Goal: Task Accomplishment & Management: Use online tool/utility

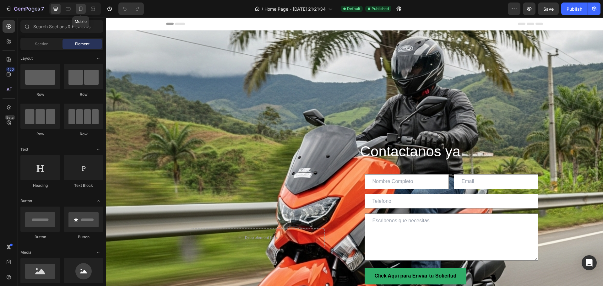
click at [80, 8] on icon at bounding box center [81, 9] width 6 height 6
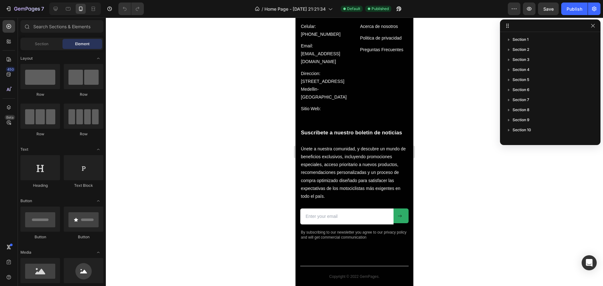
scroll to position [2922, 0]
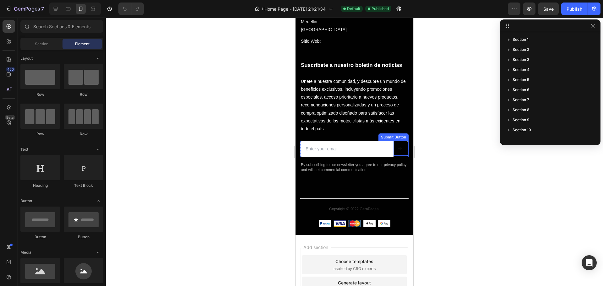
click at [398, 151] on icon at bounding box center [400, 148] width 4 height 4
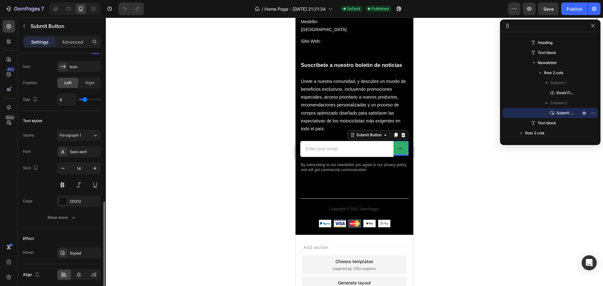
scroll to position [244, 0]
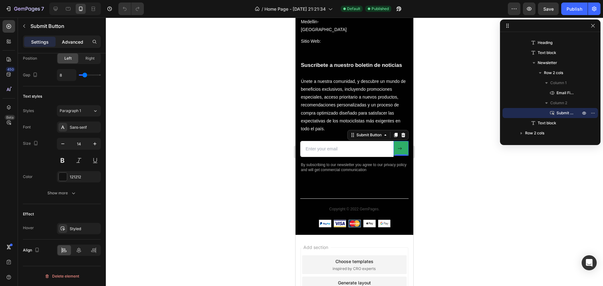
click at [74, 42] on p "Advanced" at bounding box center [72, 42] width 21 height 7
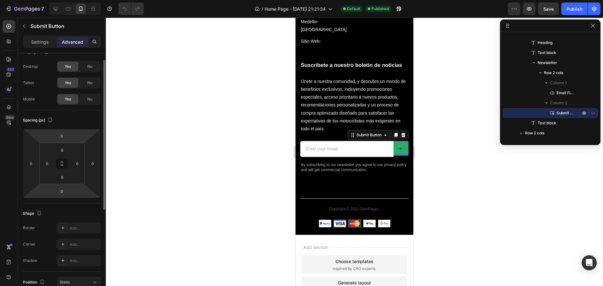
scroll to position [0, 0]
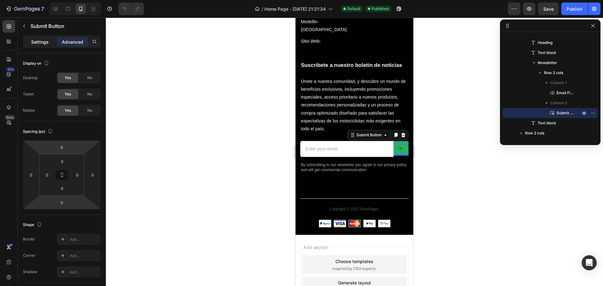
click at [44, 41] on p "Settings" at bounding box center [40, 42] width 18 height 7
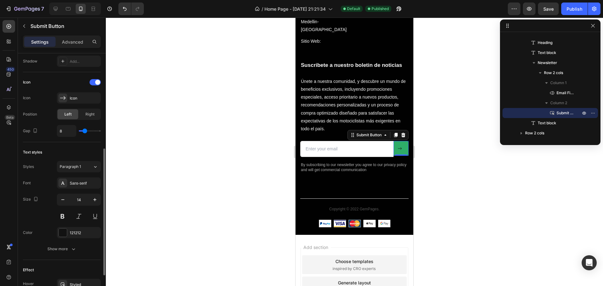
scroll to position [220, 0]
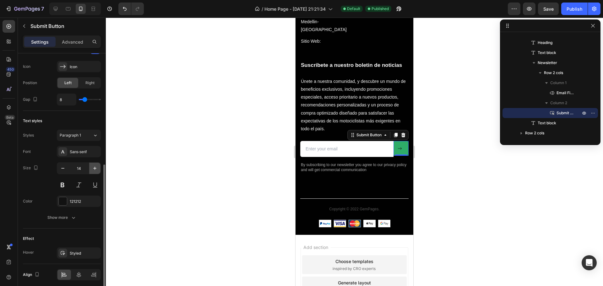
click at [95, 169] on icon "button" at bounding box center [95, 168] width 6 height 6
click at [96, 169] on icon "button" at bounding box center [95, 168] width 6 height 6
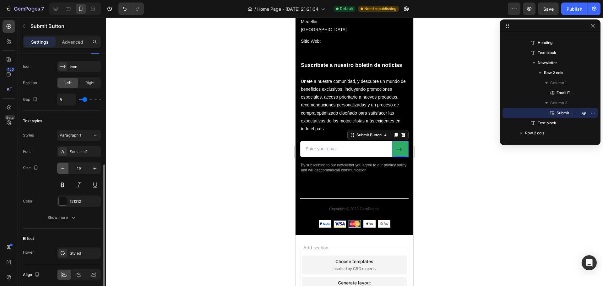
click at [62, 169] on icon "button" at bounding box center [63, 168] width 6 height 6
type input "18"
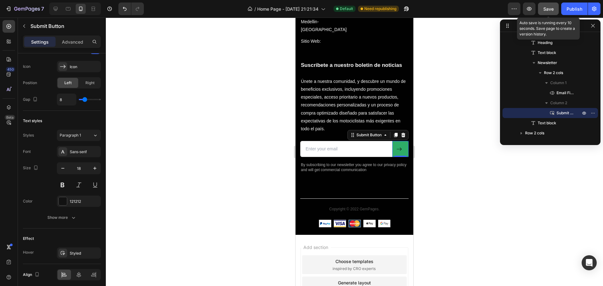
click at [546, 11] on div "Save" at bounding box center [549, 9] width 10 height 7
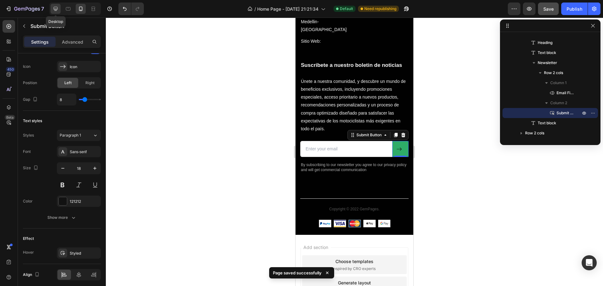
click at [55, 8] on icon at bounding box center [55, 9] width 6 height 6
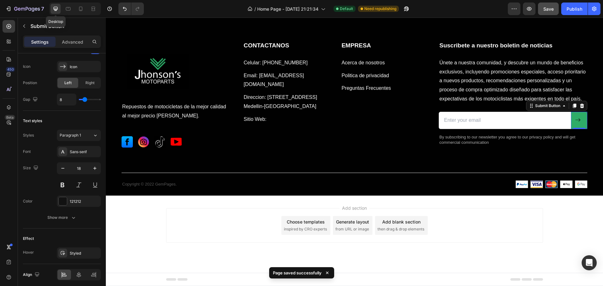
scroll to position [2701, 0]
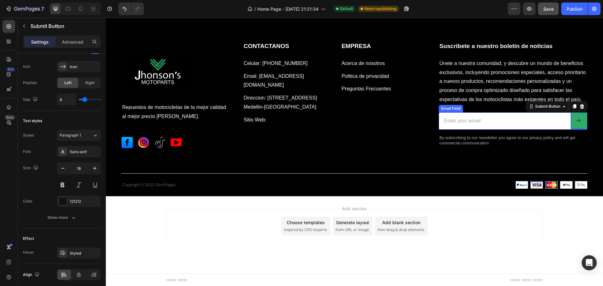
drag, startPoint x: 475, startPoint y: 120, endPoint x: 479, endPoint y: 121, distance: 3.5
click at [475, 120] on input "email" at bounding box center [505, 120] width 132 height 17
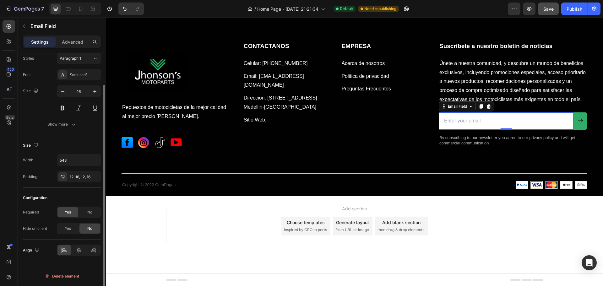
scroll to position [0, 0]
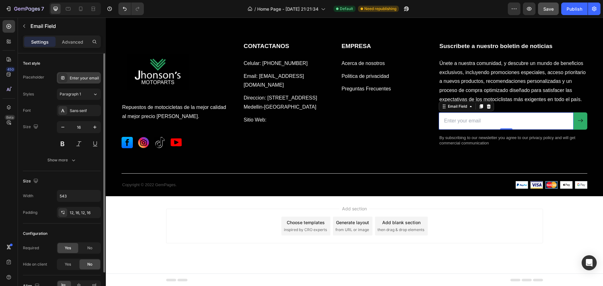
click at [91, 77] on div "Enter your email" at bounding box center [85, 78] width 30 height 6
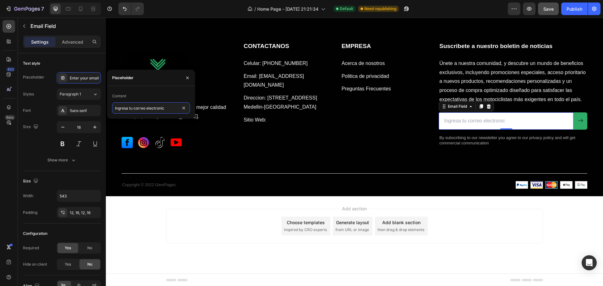
type input "Ingresa tu correo electronico"
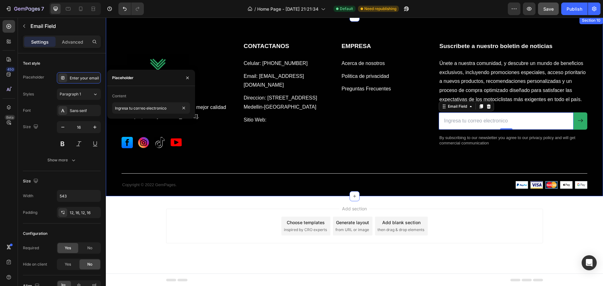
click at [327, 164] on div "Image Repuestos de motocicletas de la mejor calidad al mejor precio [PERSON_NAM…" at bounding box center [355, 115] width 466 height 147
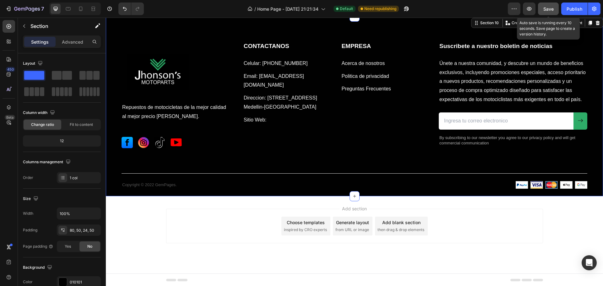
click at [551, 6] on div "Save" at bounding box center [549, 9] width 10 height 7
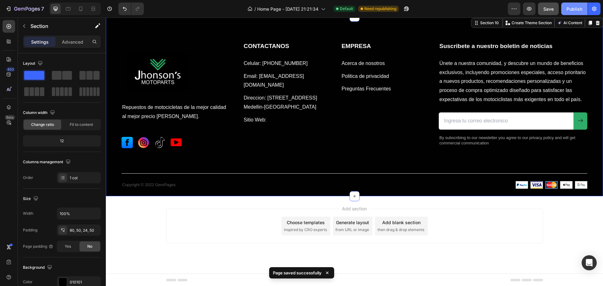
click at [575, 9] on div "Publish" at bounding box center [575, 9] width 16 height 7
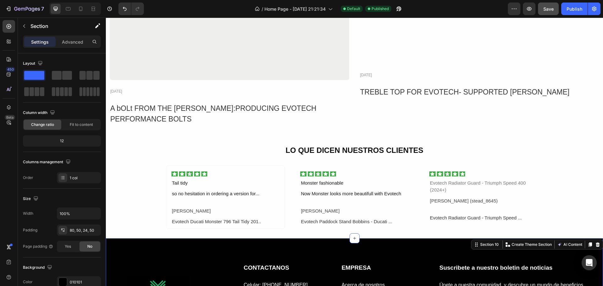
scroll to position [2317, 0]
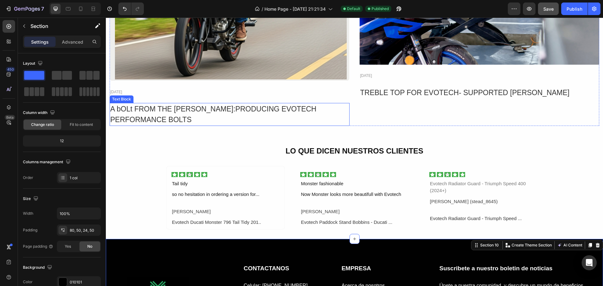
click at [185, 107] on div "A bOLt FROM THE [PERSON_NAME]:PRODUCING EVOTECH PERFORMANCE BOLTS" at bounding box center [230, 114] width 240 height 23
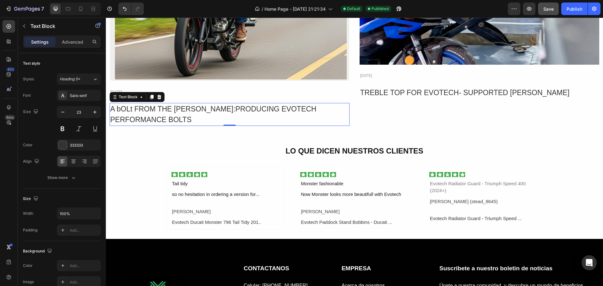
click at [140, 121] on div "A bOLt FROM THE [PERSON_NAME]:PRODUCING EVOTECH PERFORMANCE BOLTS" at bounding box center [230, 114] width 240 height 23
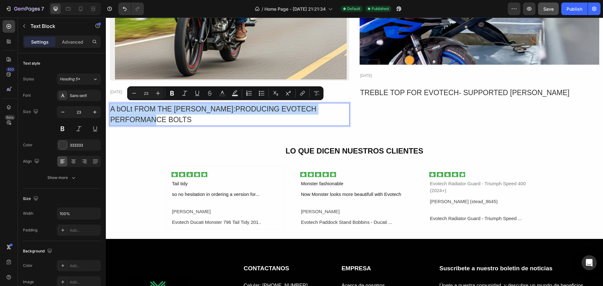
drag, startPoint x: 135, startPoint y: 118, endPoint x: 109, endPoint y: 107, distance: 28.3
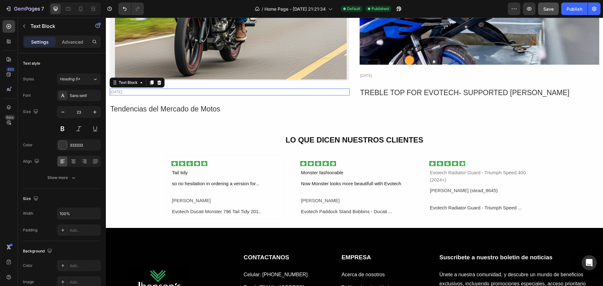
click at [135, 91] on div "[DATE]" at bounding box center [230, 92] width 240 height 7
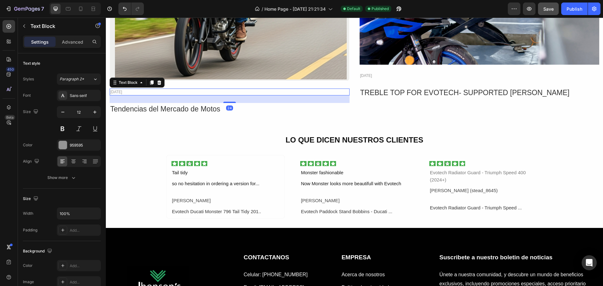
click at [135, 90] on div "[DATE]" at bounding box center [230, 92] width 240 height 7
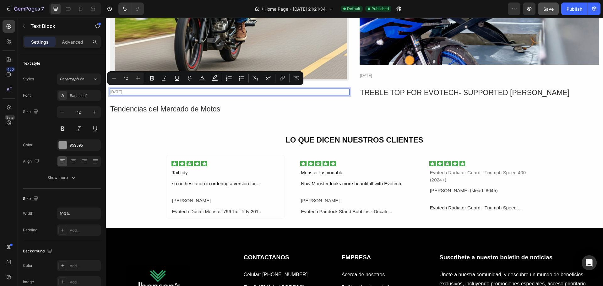
drag, startPoint x: 135, startPoint y: 90, endPoint x: 110, endPoint y: 91, distance: 25.1
click at [110, 91] on p "[DATE]" at bounding box center [229, 92] width 239 height 6
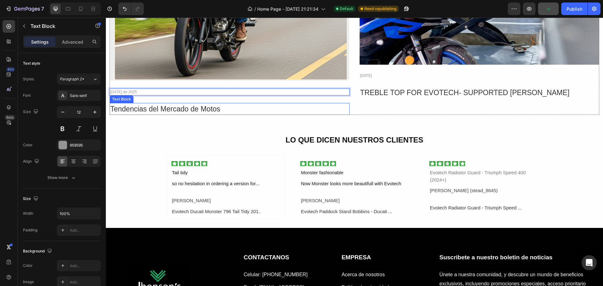
click at [223, 106] on p "Tendencias del Mercado de Motos" at bounding box center [229, 109] width 239 height 11
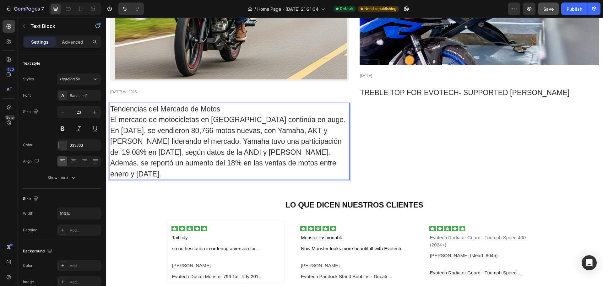
click at [220, 108] on p "Tendencias del Mercado de Motos" at bounding box center [229, 109] width 239 height 11
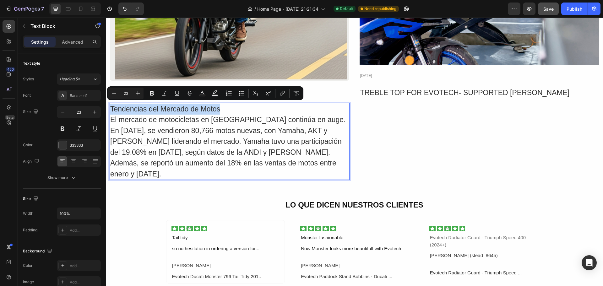
drag, startPoint x: 221, startPoint y: 108, endPoint x: 110, endPoint y: 106, distance: 110.9
click at [110, 106] on p "Tendencias del Mercado de Motos" at bounding box center [229, 109] width 239 height 11
click at [151, 95] on icon "Editor contextual toolbar" at bounding box center [152, 93] width 4 height 5
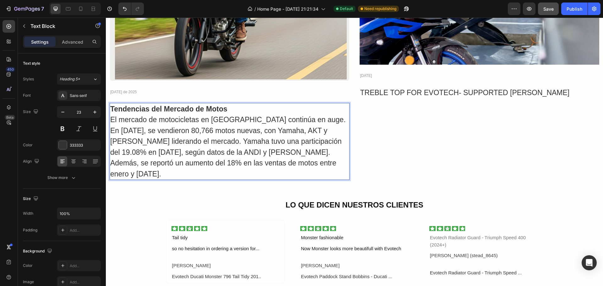
click at [229, 108] on p "Tendencias del Mercado de Motos" at bounding box center [229, 109] width 239 height 11
drag, startPoint x: 229, startPoint y: 108, endPoint x: 115, endPoint y: 108, distance: 114.4
click at [112, 105] on p "Tendencias del Mercado de Motos" at bounding box center [229, 109] width 239 height 11
click at [219, 107] on strong "Tendencias del Mercado de Motos" at bounding box center [168, 109] width 117 height 8
click at [228, 107] on p "Tendencias del Mercado de Motos" at bounding box center [229, 109] width 239 height 11
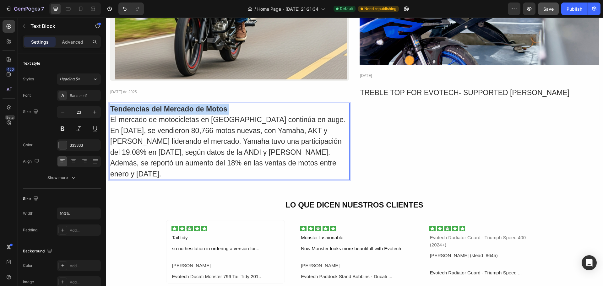
drag, startPoint x: 227, startPoint y: 107, endPoint x: 121, endPoint y: 105, distance: 106.5
click at [121, 104] on p "Tendencias del Mercado de Motos" at bounding box center [229, 109] width 239 height 11
click at [257, 105] on p "SOTOM ED ODACREM LED SAICNEDNE" at bounding box center [229, 109] width 239 height 11
click at [150, 107] on p "SAICEDNET" at bounding box center [229, 109] width 239 height 11
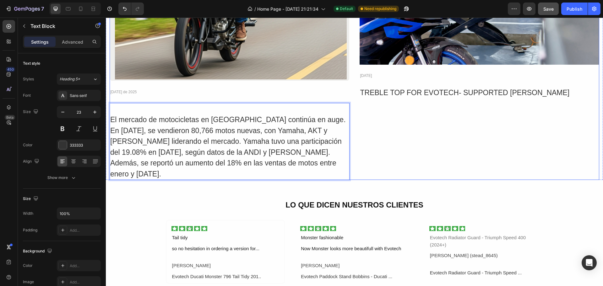
click at [402, 178] on div "Image [DATE] Text Block TREBLE TOP FOR EVOTECH- SUPPORTED RAY Text Block" at bounding box center [480, 32] width 240 height 295
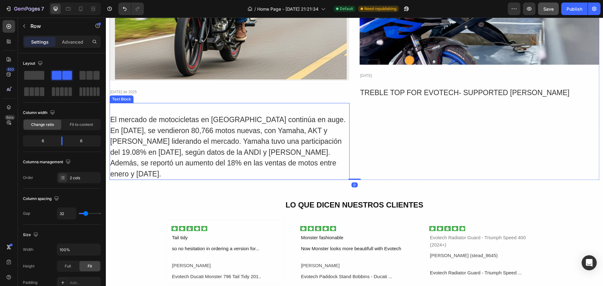
click at [216, 140] on p "El mercado de motocicletas en [GEOGRAPHIC_DATA] continúa en auge. En [DATE], se…" at bounding box center [229, 146] width 239 height 65
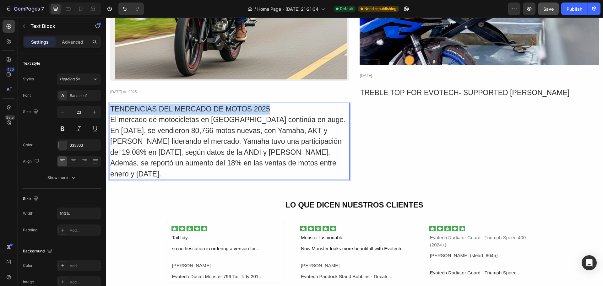
drag, startPoint x: 271, startPoint y: 103, endPoint x: 111, endPoint y: 107, distance: 159.7
click at [111, 107] on p "TENDENCIAS DEL MERCADO DE MOTOS 2025" at bounding box center [229, 109] width 239 height 11
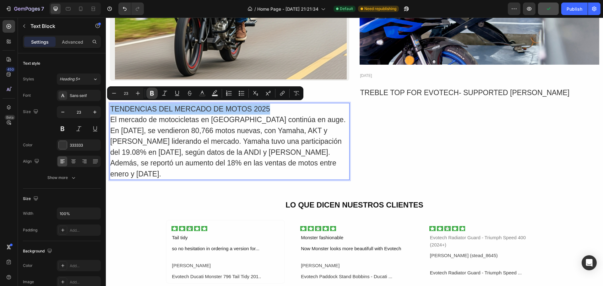
click at [150, 95] on icon "Editor contextual toolbar" at bounding box center [152, 93] width 6 height 6
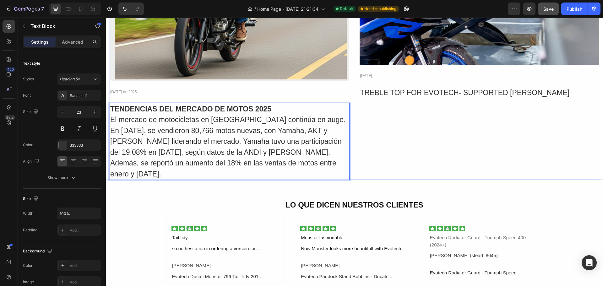
click at [378, 149] on div "Image [DATE] Text Block TREBLE TOP FOR EVOTECH- SUPPORTED RAY Text Block" at bounding box center [480, 32] width 240 height 295
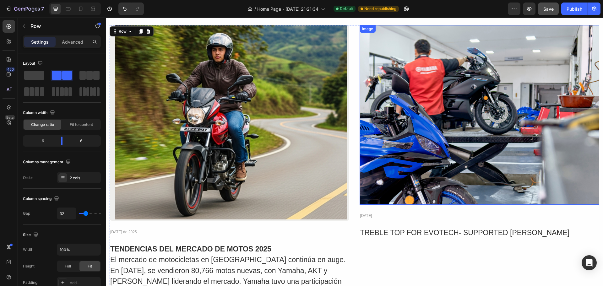
scroll to position [2160, 0]
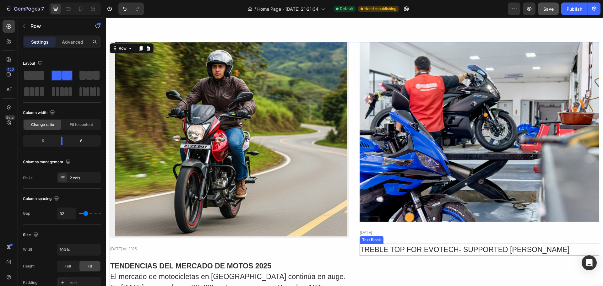
click at [525, 251] on div "TREBLE TOP FOR EVOTECH- SUPPORTED [PERSON_NAME]" at bounding box center [480, 250] width 240 height 12
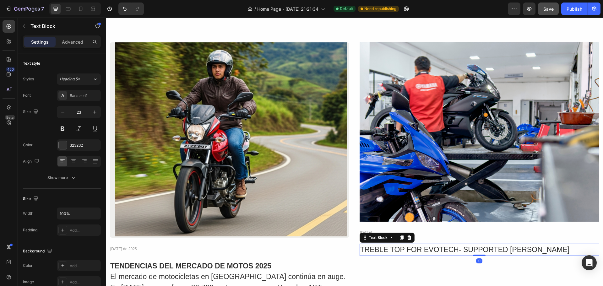
click at [523, 248] on div "TREBLE TOP FOR EVOTECH- SUPPORTED [PERSON_NAME]" at bounding box center [480, 250] width 240 height 12
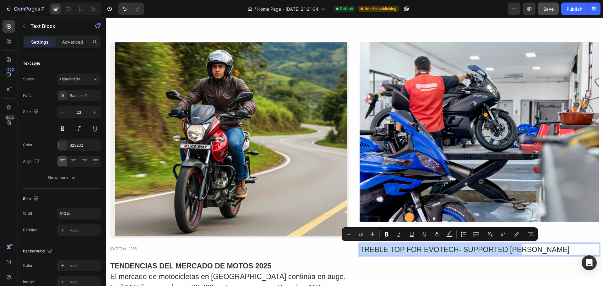
drag, startPoint x: 523, startPoint y: 248, endPoint x: 359, endPoint y: 242, distance: 163.2
click at [360, 244] on div "TREBLE TOP FOR EVOTECH- SUPPORTED [PERSON_NAME]" at bounding box center [480, 250] width 240 height 12
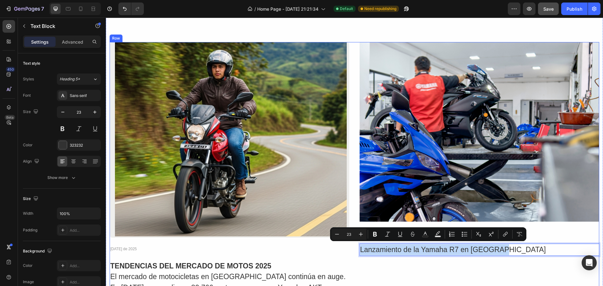
drag, startPoint x: 500, startPoint y: 247, endPoint x: 357, endPoint y: 244, distance: 143.0
click at [356, 244] on div "Image Row [DATE] de 2025 Text Block TENDENCIAS DEL MERCADO DE MOTOS 2025 El mer…" at bounding box center [355, 189] width 490 height 295
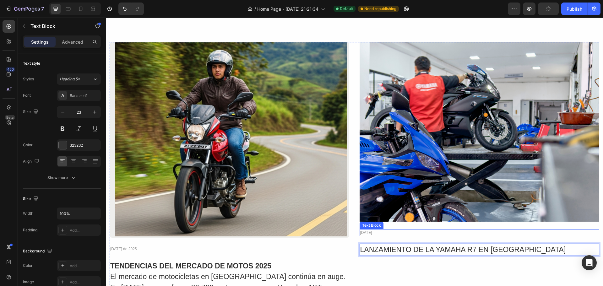
click at [380, 233] on div "[DATE]" at bounding box center [480, 232] width 240 height 7
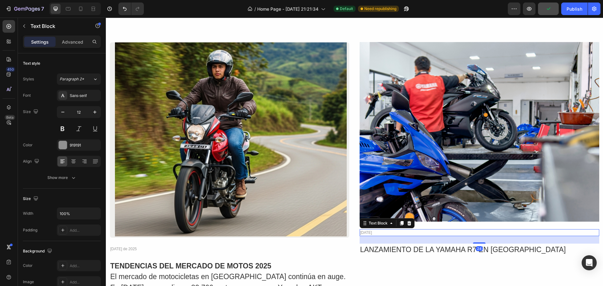
click at [383, 231] on div "[DATE]" at bounding box center [480, 232] width 240 height 7
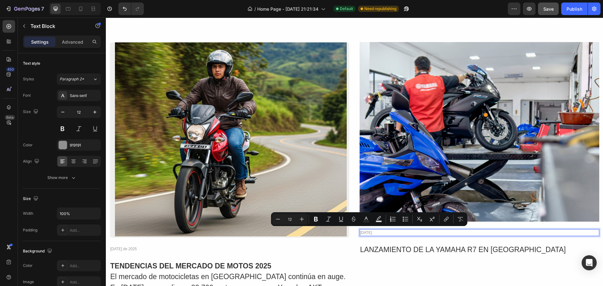
drag, startPoint x: 383, startPoint y: 232, endPoint x: 358, endPoint y: 231, distance: 24.8
click at [360, 231] on p "[DATE]" at bounding box center [479, 233] width 239 height 6
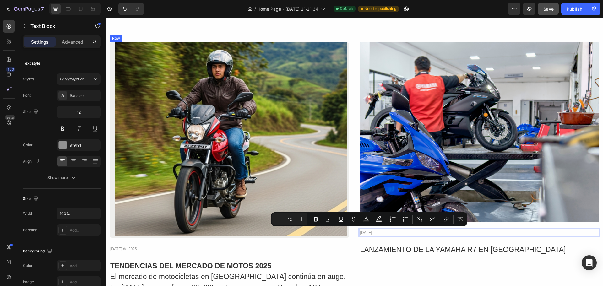
click at [492, 267] on div "Image [DATE] Text Block 24 LANZAMIENTO DE LA YAMAHA R7 EN COLOMBIA Text Block" at bounding box center [480, 189] width 240 height 295
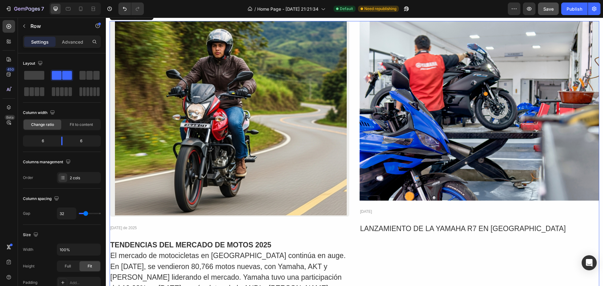
scroll to position [2254, 0]
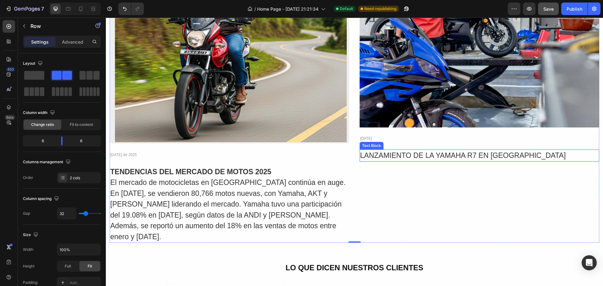
click at [522, 153] on p "LANZAMIENTO DE LA YAMAHA R7 EN [GEOGRAPHIC_DATA]" at bounding box center [479, 155] width 239 height 11
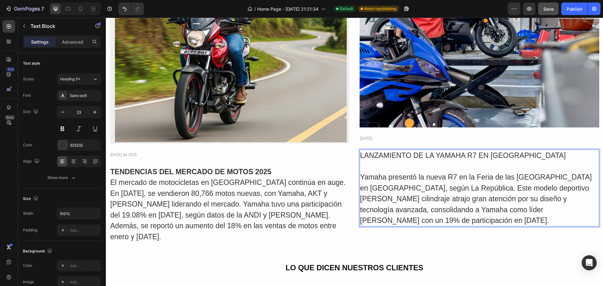
click at [360, 165] on p "Rich Text Editor. Editing area: main" at bounding box center [479, 166] width 239 height 11
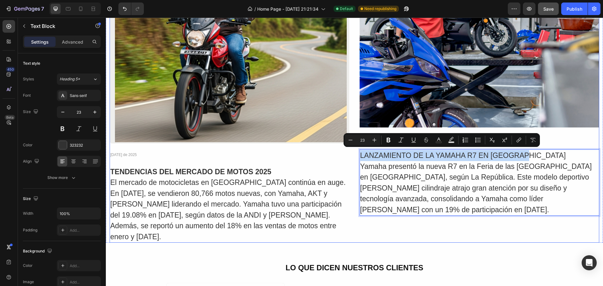
drag, startPoint x: 526, startPoint y: 154, endPoint x: 356, endPoint y: 151, distance: 170.3
click at [356, 150] on div "Image Row [DATE] de 2025 Text Block TENDENCIAS DEL MERCADO DE MOTOS 2025 El mer…" at bounding box center [355, 95] width 490 height 295
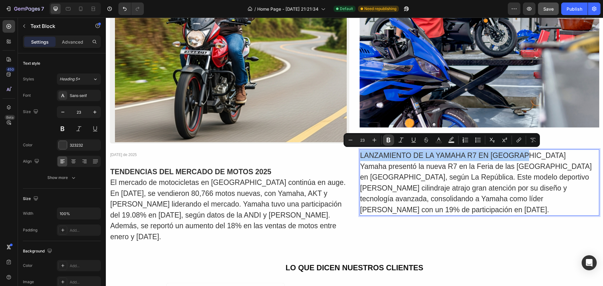
click at [388, 140] on icon "Editor contextual toolbar" at bounding box center [389, 140] width 4 height 5
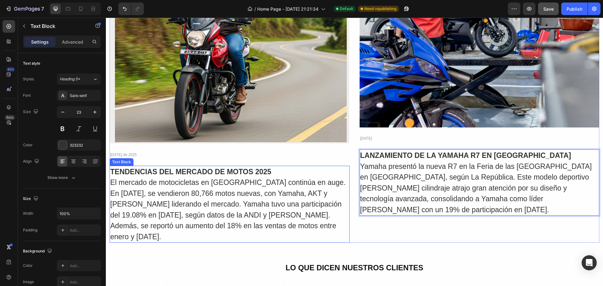
click at [266, 169] on strong "TENDENCIAS DEL MERCADO DE MOTOS 2025" at bounding box center [190, 172] width 161 height 8
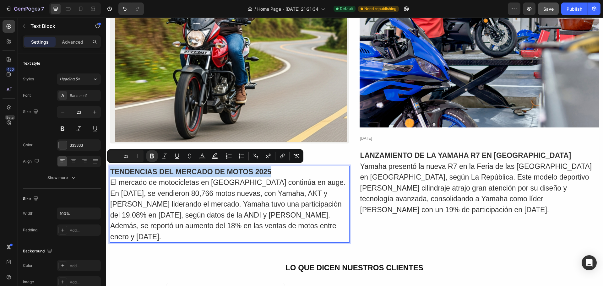
drag, startPoint x: 268, startPoint y: 169, endPoint x: 110, endPoint y: 170, distance: 158.0
click at [110, 170] on div "TENDENCIAS DEL MERCADO DE MOTOS 2025 El mercado de motocicletas en [GEOGRAPHIC_…" at bounding box center [230, 204] width 240 height 77
click at [426, 154] on strong "LANZAMIENTO DE LA YAMAHA R7 EN [GEOGRAPHIC_DATA]" at bounding box center [465, 155] width 211 height 8
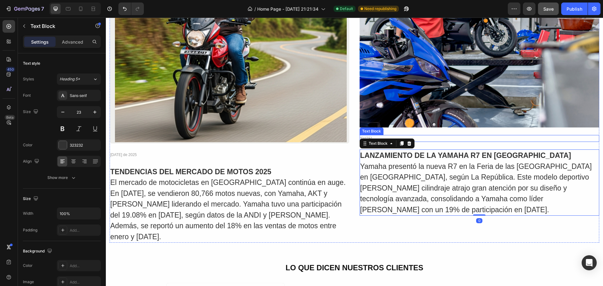
click at [428, 137] on p "[DATE]" at bounding box center [479, 139] width 239 height 6
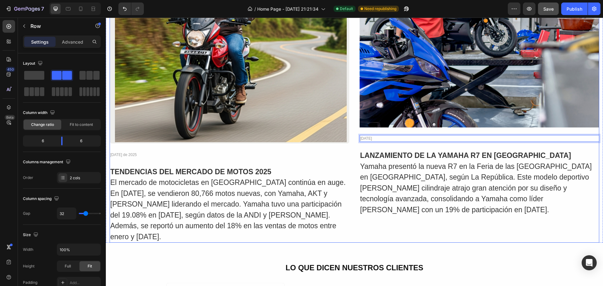
click at [505, 221] on div "Image [DATE] Text Block 24 LANZAMIENTO DE LA YAMAHA R7 EN [GEOGRAPHIC_DATA] Yam…" at bounding box center [480, 95] width 240 height 295
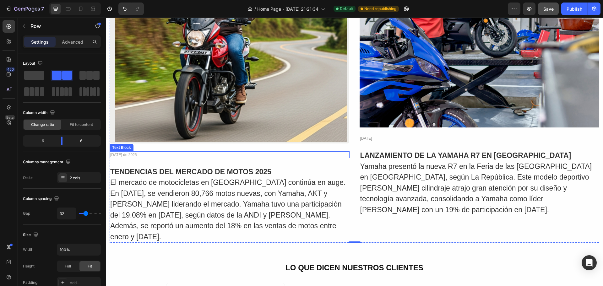
click at [133, 153] on p "[DATE] de 2025" at bounding box center [229, 155] width 239 height 6
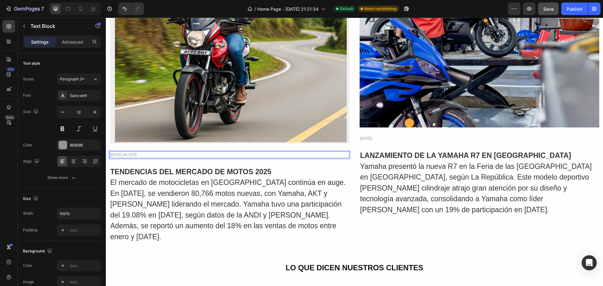
click at [133, 154] on p "[DATE] de 2025" at bounding box center [229, 155] width 239 height 6
click at [443, 205] on p "Yamaha presentó la nueva R7 en la Feria de las [GEOGRAPHIC_DATA] en [GEOGRAPHIC…" at bounding box center [479, 188] width 239 height 54
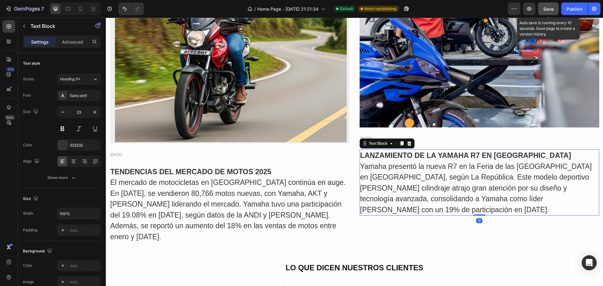
click at [551, 11] on span "Save" at bounding box center [549, 8] width 10 height 5
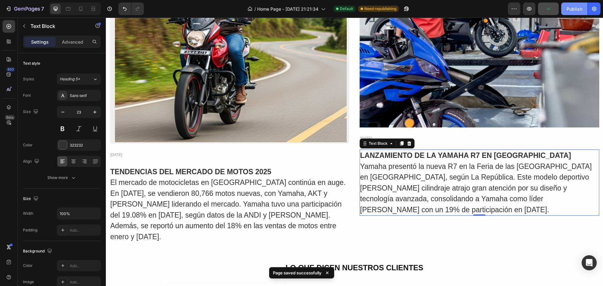
click at [571, 9] on div "Publish" at bounding box center [575, 9] width 16 height 7
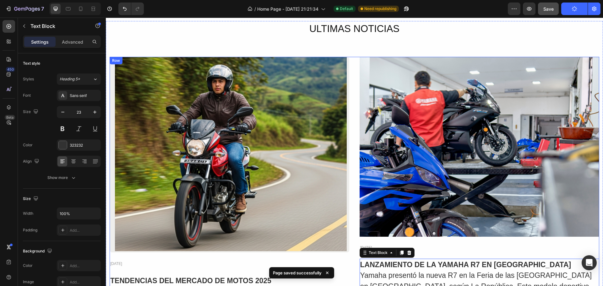
scroll to position [1909, 0]
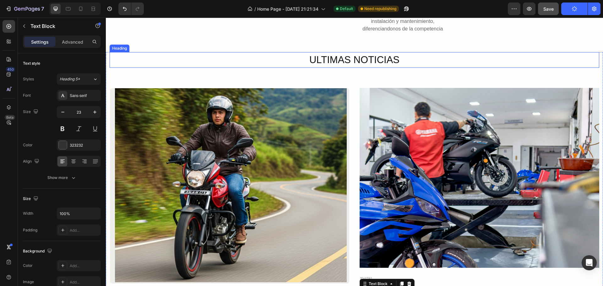
click at [398, 68] on h2 "ULTIMAS NOTICIAS" at bounding box center [355, 60] width 490 height 16
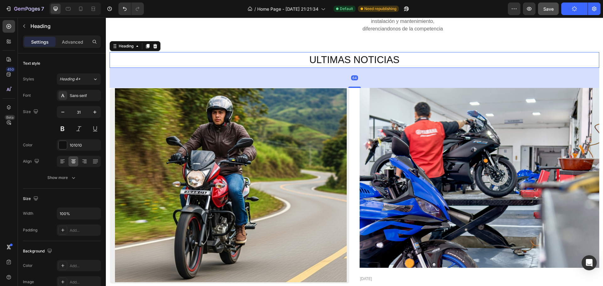
click at [397, 68] on h2 "ULTIMAS NOTICIAS" at bounding box center [355, 60] width 490 height 16
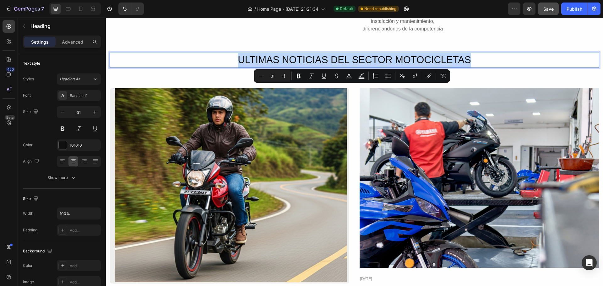
drag, startPoint x: 472, startPoint y: 89, endPoint x: 236, endPoint y: 88, distance: 236.0
click at [236, 68] on p "ULTIMAS NOTICIAS DEL SECTOR MOTOCICLETAS" at bounding box center [354, 60] width 489 height 15
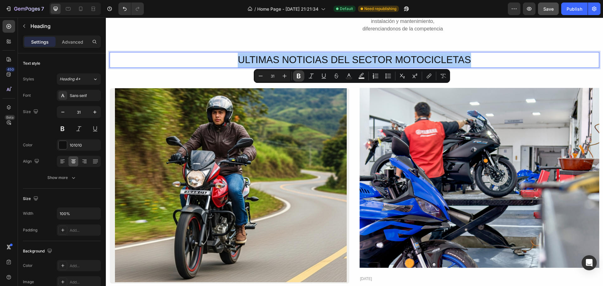
click at [298, 77] on icon "Editor contextual toolbar" at bounding box center [299, 76] width 6 height 6
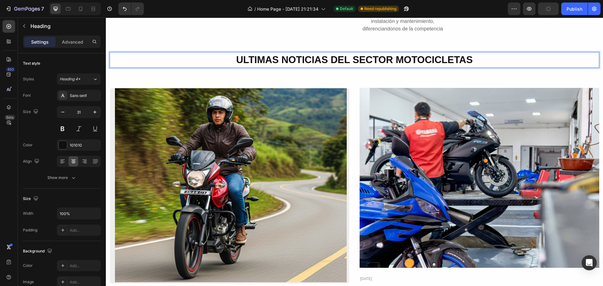
click at [484, 68] on p "ULTIMAS NOTICIAS DEL SECTOR MOTOCICLETAS" at bounding box center [354, 60] width 489 height 15
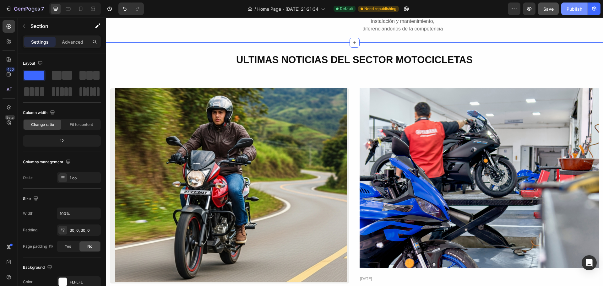
click at [570, 8] on div "Publish" at bounding box center [575, 9] width 16 height 7
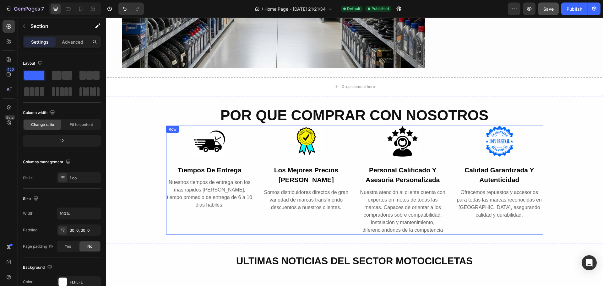
scroll to position [974, 0]
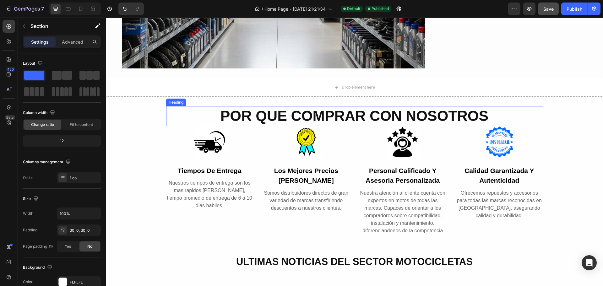
click at [482, 110] on h2 "POR QUE COMPRAR CON NOSOTROS" at bounding box center [354, 116] width 377 height 20
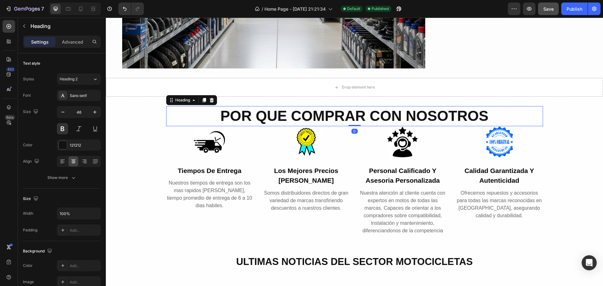
click at [484, 111] on h2 "POR QUE COMPRAR CON NOSOTROS" at bounding box center [354, 116] width 377 height 20
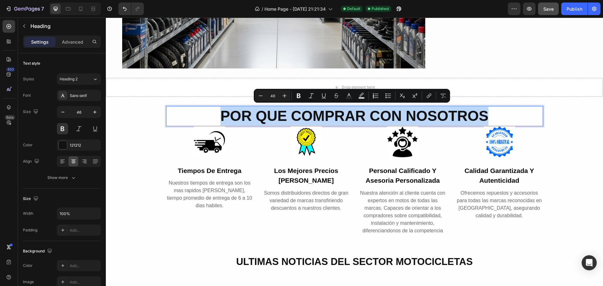
drag, startPoint x: 485, startPoint y: 111, endPoint x: 220, endPoint y: 107, distance: 264.9
click at [220, 107] on p "POR QUE COMPRAR CON NOSOTROS" at bounding box center [355, 116] width 376 height 19
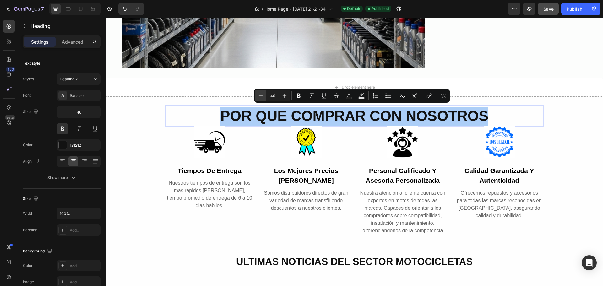
click at [260, 95] on icon "Editor contextual toolbar" at bounding box center [261, 96] width 6 height 6
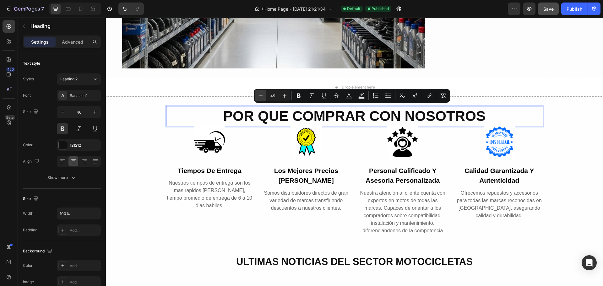
click at [259, 95] on icon "Editor contextual toolbar" at bounding box center [261, 96] width 6 height 6
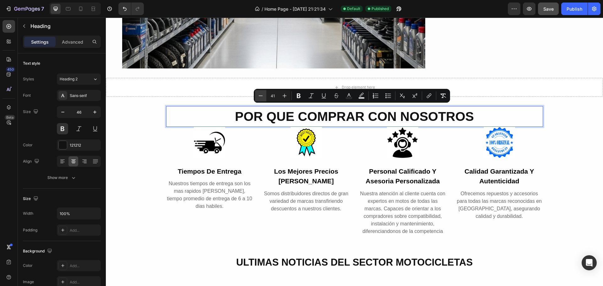
click at [259, 95] on icon "Editor contextual toolbar" at bounding box center [261, 96] width 6 height 6
click at [259, 96] on icon "Editor contextual toolbar" at bounding box center [261, 96] width 6 height 6
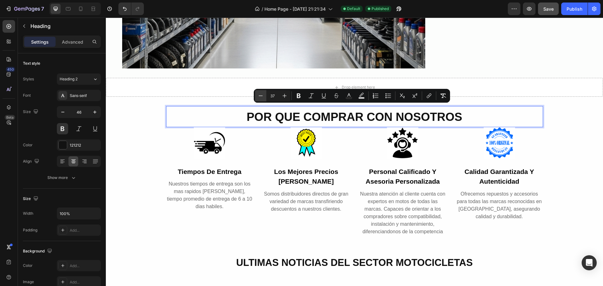
type input "36"
click at [571, 101] on div "POR QUE COMPRAR CON NOSOTROS Heading 0 Row Image tiempos de entrega Text Nuestr…" at bounding box center [354, 171] width 497 height 149
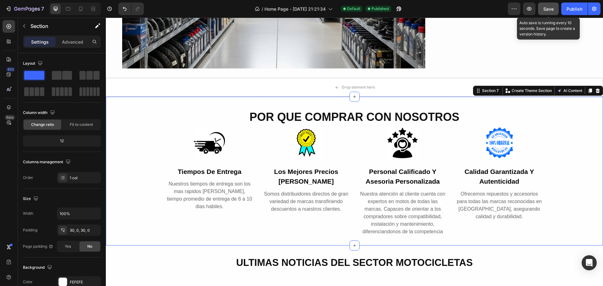
click at [546, 8] on span "Save" at bounding box center [549, 8] width 10 height 5
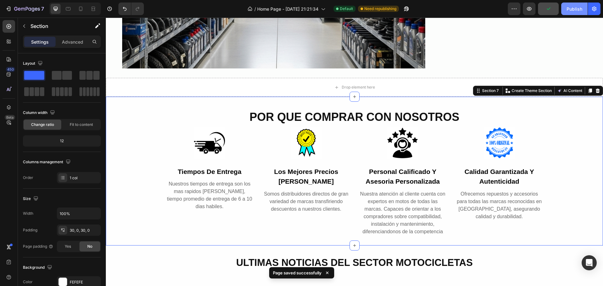
click at [576, 10] on div "Publish" at bounding box center [575, 9] width 16 height 7
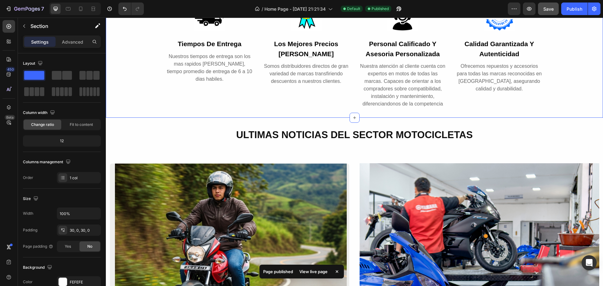
scroll to position [1100, 0]
click at [470, 134] on strong "ULTIMAS NOTICIAS DEL SECTOR MOTOCICLETAS" at bounding box center [354, 134] width 237 height 11
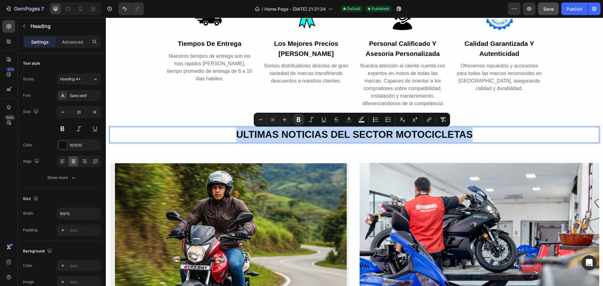
drag, startPoint x: 457, startPoint y: 132, endPoint x: 235, endPoint y: 131, distance: 221.5
click at [235, 130] on p "ULTIMAS NOTICIAS DEL SECTOR MOTOCICLETAS" at bounding box center [354, 135] width 489 height 15
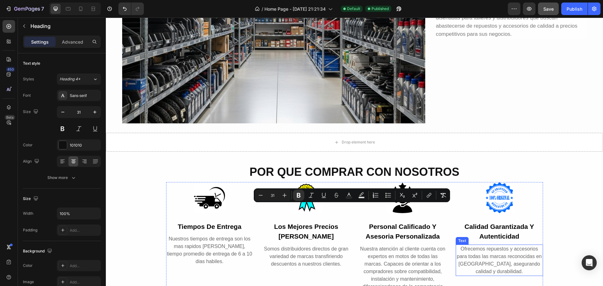
type input "16"
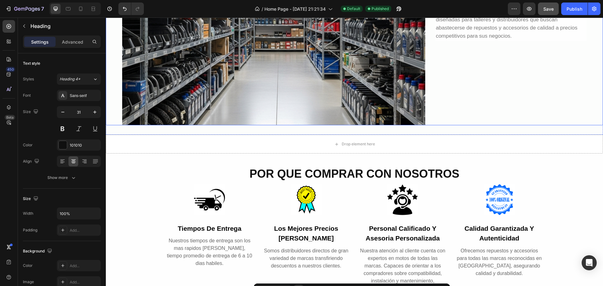
scroll to position [911, 0]
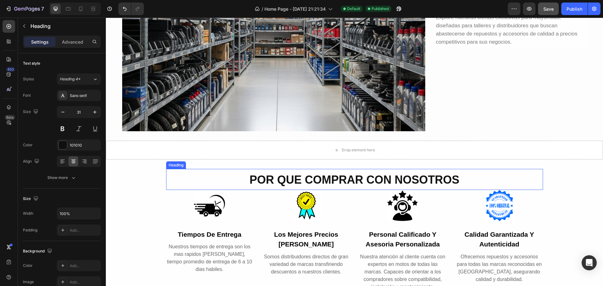
click at [457, 178] on span "POR QUE COMPRAR CON NOSOTROS" at bounding box center [354, 179] width 210 height 13
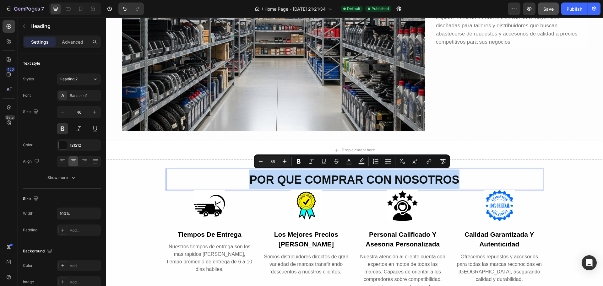
drag, startPoint x: 458, startPoint y: 177, endPoint x: 247, endPoint y: 178, distance: 210.5
click at [249, 178] on span "POR QUE COMPRAR CON NOSOTROS" at bounding box center [354, 179] width 210 height 13
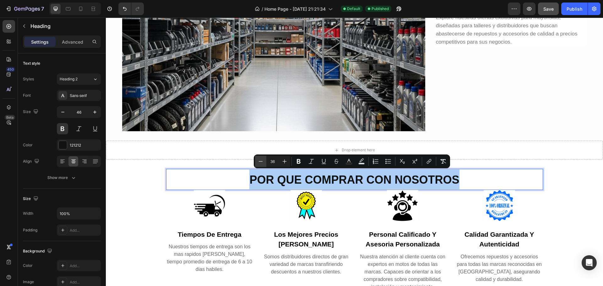
click at [260, 162] on icon "Editor contextual toolbar" at bounding box center [261, 161] width 6 height 6
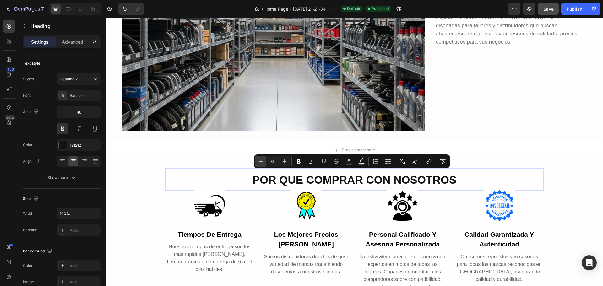
click at [260, 162] on icon "Editor contextual toolbar" at bounding box center [261, 161] width 6 height 6
type input "34"
click at [570, 193] on div "POR QUE COMPRAR CON NOSOTROS Heading 0 Row Image tiempos de entrega Text Nuestr…" at bounding box center [354, 234] width 497 height 130
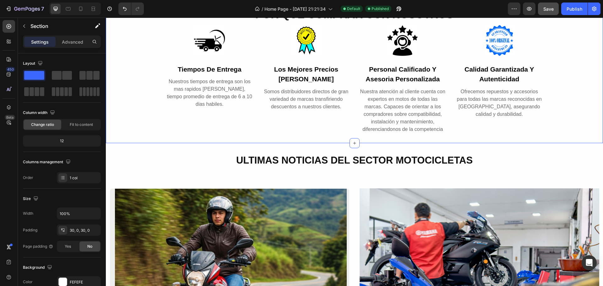
scroll to position [1131, 0]
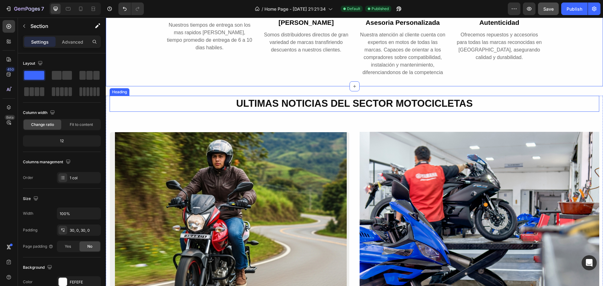
click at [404, 104] on strong "ULTIMAS NOTICIAS DEL SECTOR MOTOCICLETAS" at bounding box center [354, 103] width 237 height 11
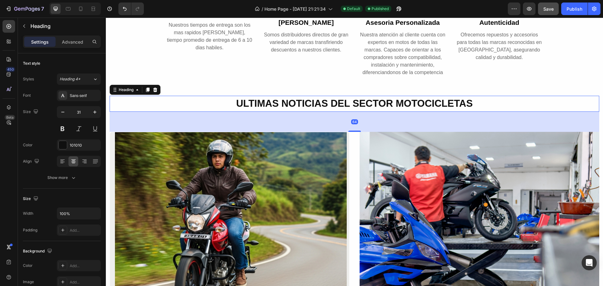
click at [474, 104] on h2 "ULTIMAS NOTICIAS DEL SECTOR MOTOCICLETAS" at bounding box center [355, 104] width 490 height 16
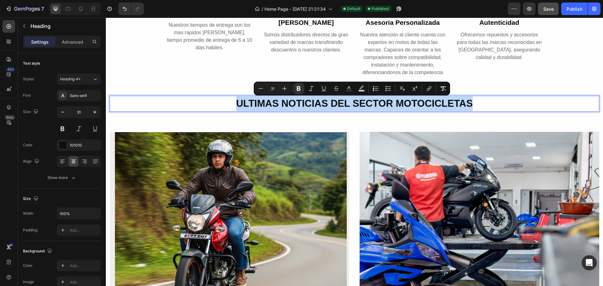
drag, startPoint x: 468, startPoint y: 103, endPoint x: 232, endPoint y: 98, distance: 236.3
click at [232, 98] on p "ULTIMAS NOTICIAS DEL SECTOR MOTOCICLETAS" at bounding box center [354, 103] width 489 height 15
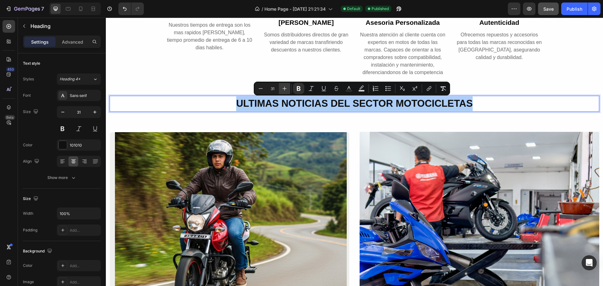
click at [285, 90] on icon "Editor contextual toolbar" at bounding box center [285, 89] width 4 height 4
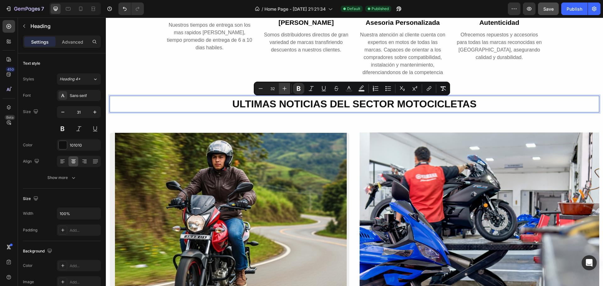
click at [285, 90] on icon "Editor contextual toolbar" at bounding box center [285, 89] width 4 height 4
click at [285, 89] on icon "Editor contextual toolbar" at bounding box center [285, 89] width 4 height 4
type input "34"
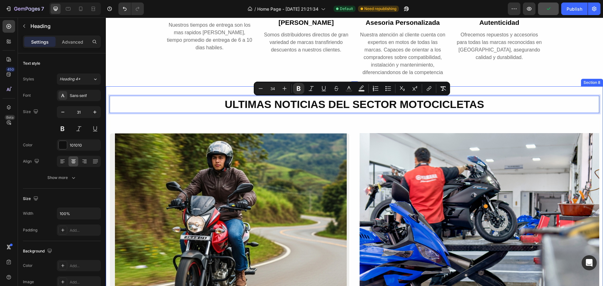
click at [589, 88] on div "ULTIMAS NOTICIAS DEL SECTOR MOTOCICLETAS Heading 64 Image Row [DATE] Text Block…" at bounding box center [354, 262] width 497 height 352
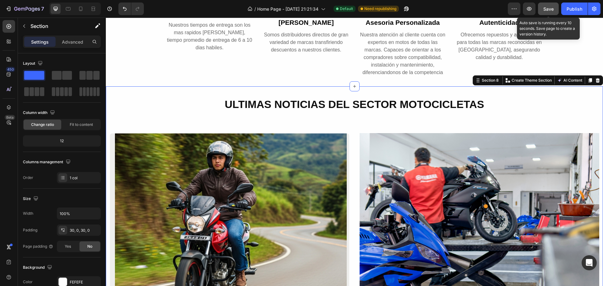
click at [550, 9] on span "Save" at bounding box center [549, 8] width 10 height 5
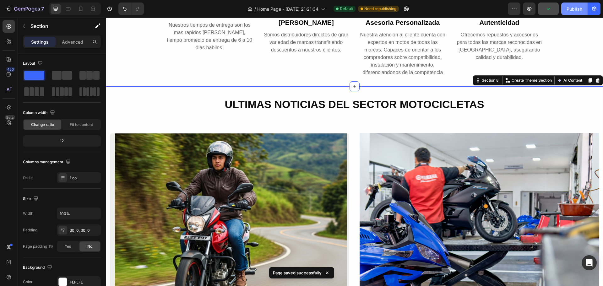
click at [570, 11] on div "Publish" at bounding box center [575, 9] width 16 height 7
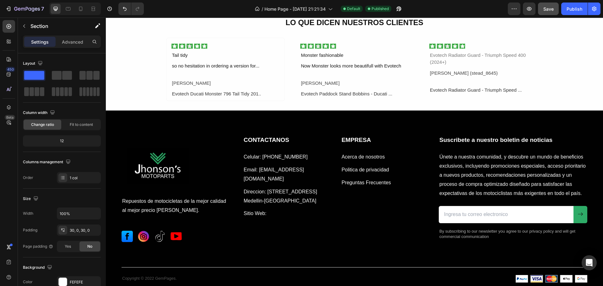
scroll to position [1560, 0]
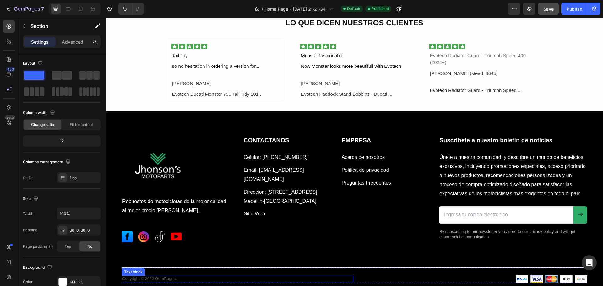
click at [177, 279] on p "Copyright © 2022 GemPages." at bounding box center [237, 278] width 231 height 5
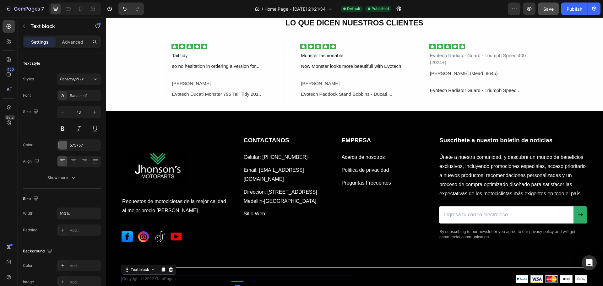
click at [176, 279] on p "Copyright © 2022 GemPages." at bounding box center [237, 278] width 231 height 5
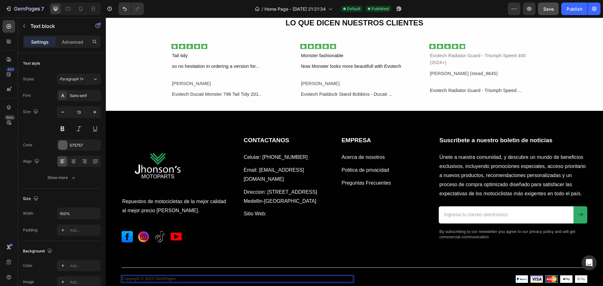
click at [154, 277] on p "Copyright © 2022 GemPages." at bounding box center [237, 278] width 231 height 5
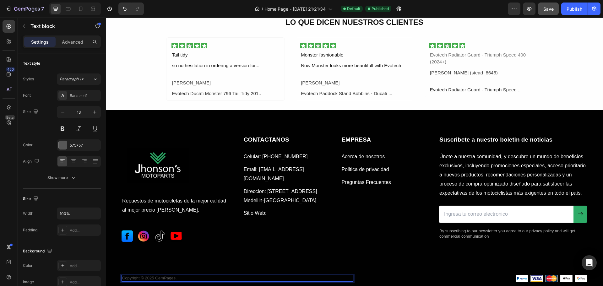
click at [176, 278] on p "Copyright © 2025 GemPages." at bounding box center [237, 278] width 231 height 5
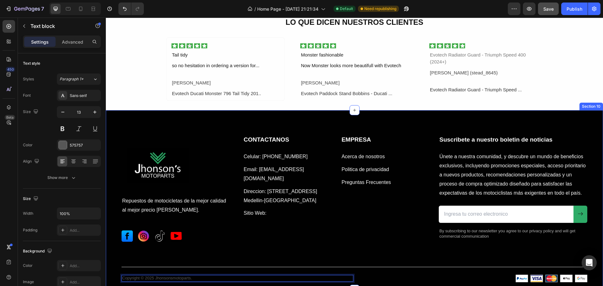
click at [245, 245] on div "Image Repuestos de motocicletas de la mejor calidad al mejor precio [PERSON_NAM…" at bounding box center [355, 208] width 466 height 147
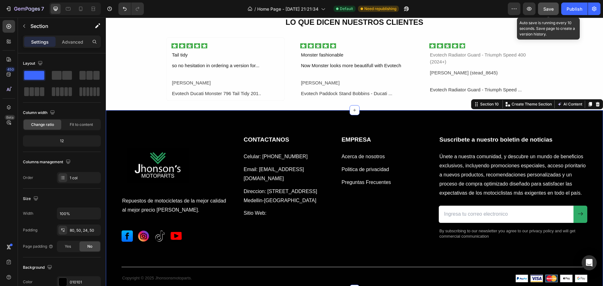
click at [544, 11] on span "Save" at bounding box center [549, 8] width 10 height 5
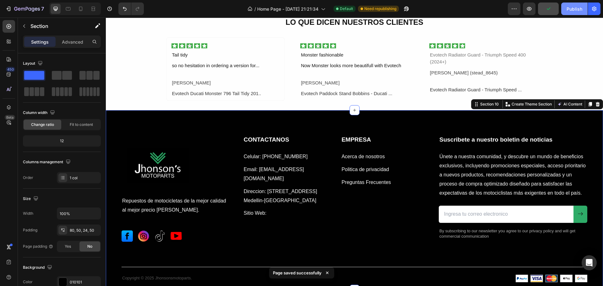
click at [575, 7] on div "Publish" at bounding box center [575, 9] width 16 height 7
